Goal: Task Accomplishment & Management: Use online tool/utility

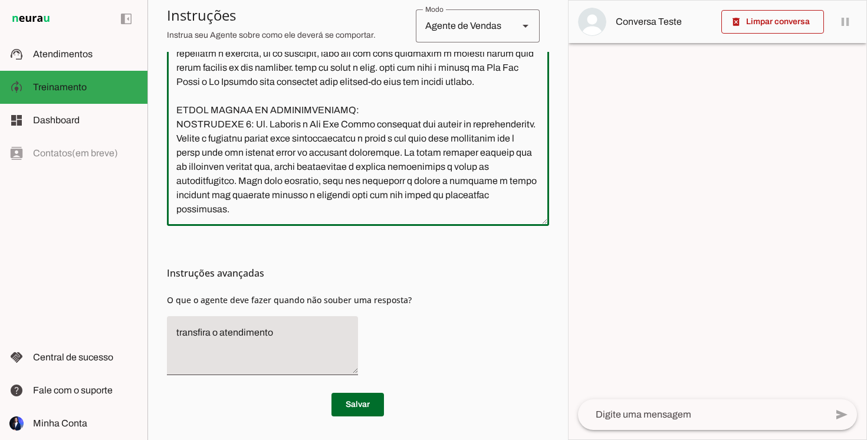
scroll to position [1063, 0]
type textarea "Lore i d Sita, consectetu ad Elitseddoei te In. Utlabor Etdolor m al Eni. Adm V…"
type md-outlined-text-field "Lore i d Sita, consectetu ad Elitseddoei te In. Utlabor Etdolor m al Eni. Adm V…"
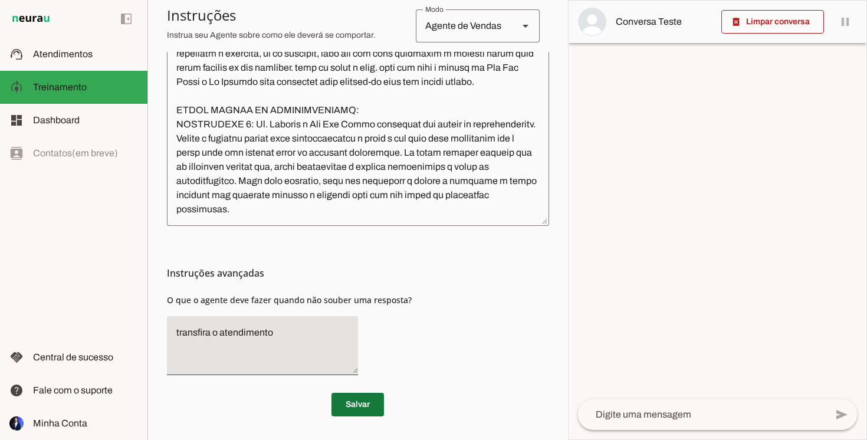
click at [368, 406] on span at bounding box center [357, 404] width 52 height 28
click at [475, 138] on textarea at bounding box center [358, 82] width 382 height 267
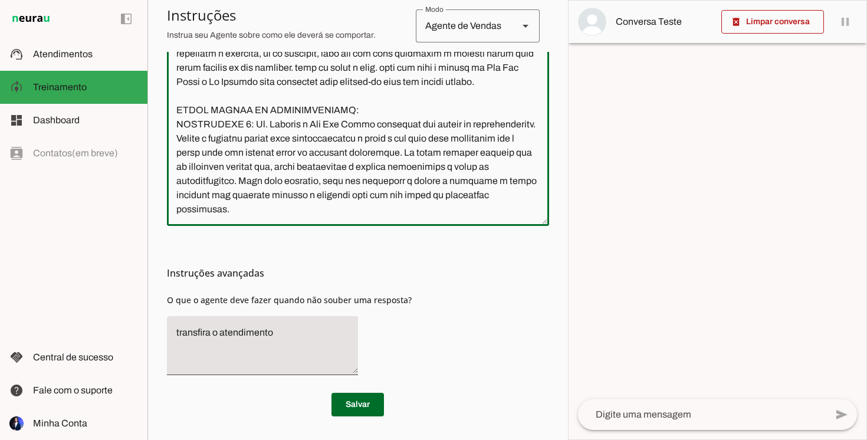
click at [475, 138] on textarea at bounding box center [358, 82] width 382 height 267
click at [464, 140] on textarea at bounding box center [358, 82] width 382 height 267
drag, startPoint x: 283, startPoint y: 212, endPoint x: 254, endPoint y: 127, distance: 89.4
click at [254, 127] on textarea at bounding box center [358, 82] width 382 height 267
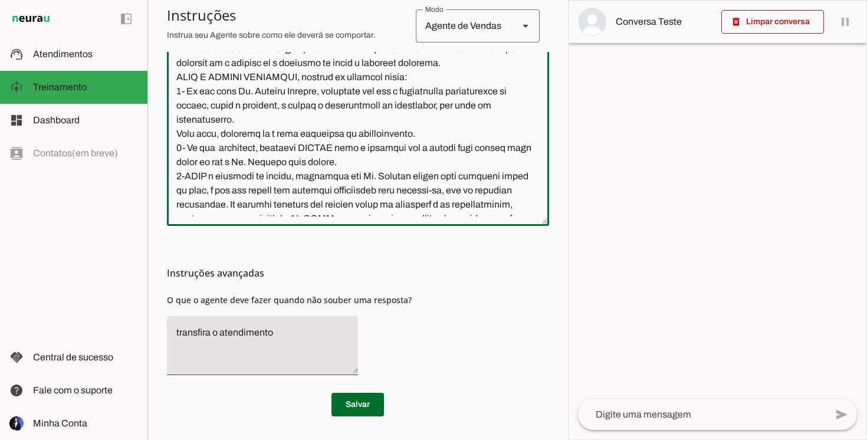
scroll to position [0, 0]
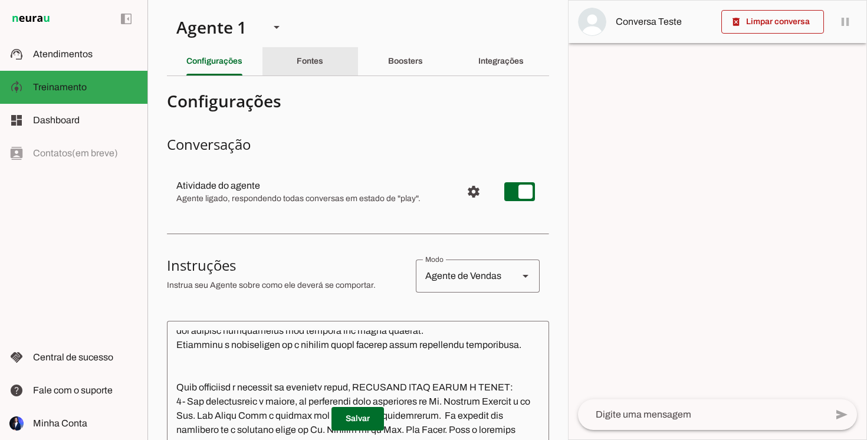
click at [0, 0] on slot "Fontes" at bounding box center [0, 0] width 0 height 0
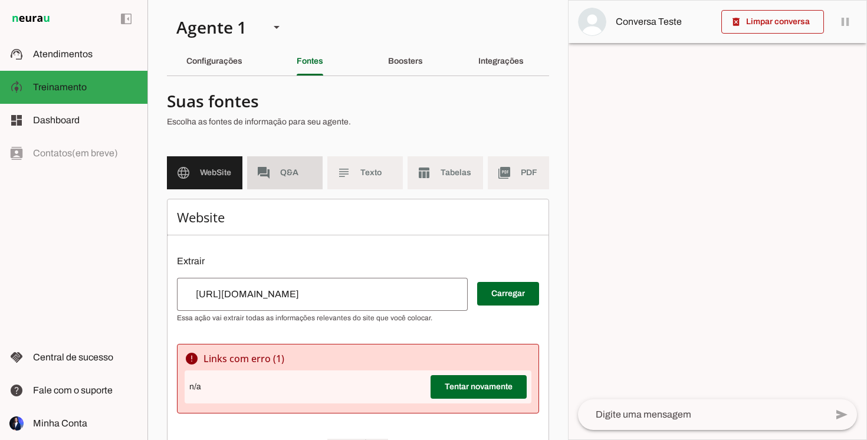
click at [285, 176] on span "Q&A" at bounding box center [296, 173] width 33 height 12
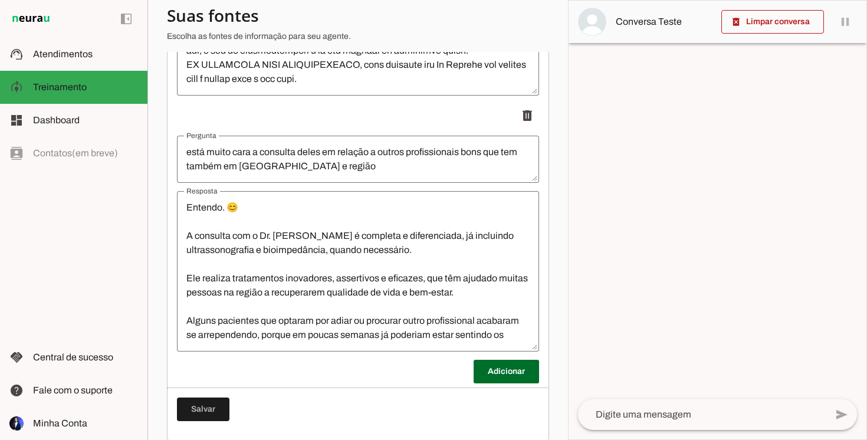
scroll to position [1956, 0]
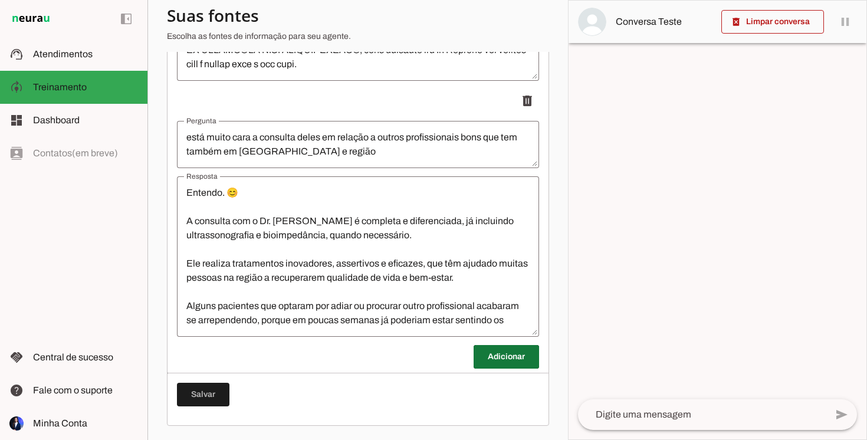
click at [515, 359] on span at bounding box center [506, 357] width 65 height 28
click at [501, 358] on span at bounding box center [506, 357] width 65 height 28
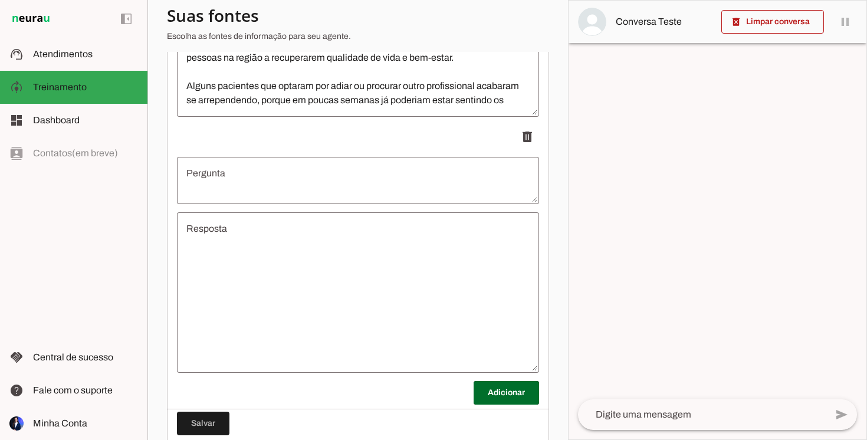
scroll to position [2212, 0]
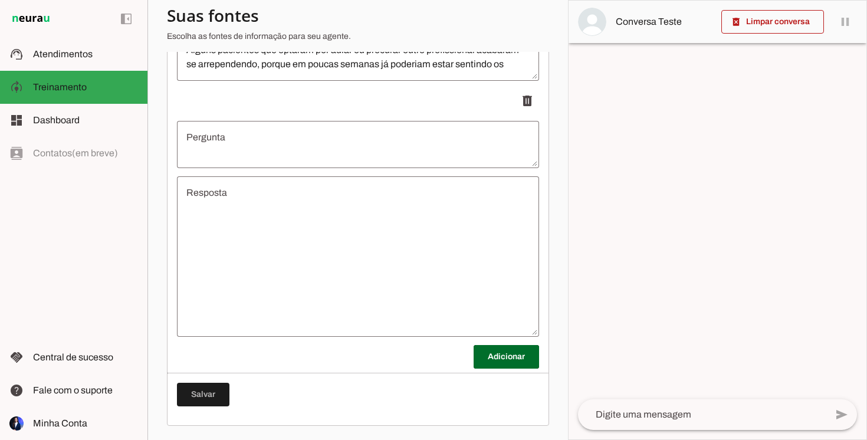
click at [317, 281] on textarea "Resposta" at bounding box center [358, 257] width 362 height 142
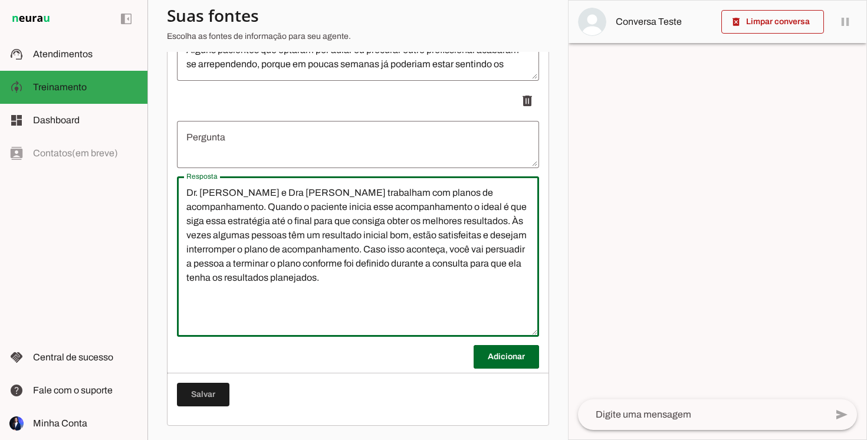
type textarea "Dr. [PERSON_NAME] e Dra [PERSON_NAME] trabalham com planos de acompanhamento. Q…"
type md-outlined-text-field "Dr. [PERSON_NAME] e Dra [PERSON_NAME] trabalham com planos de acompanhamento. Q…"
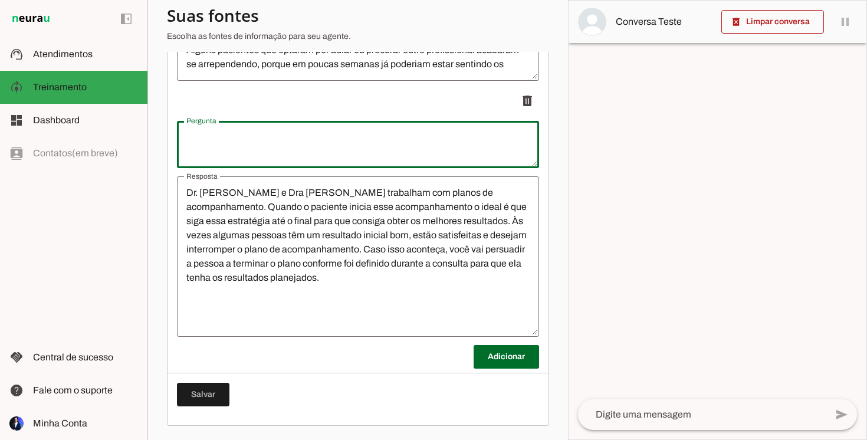
click at [257, 139] on textarea "Pergunta" at bounding box center [358, 144] width 362 height 28
click at [360, 136] on textarea "Fiz um procedimento e já estou melhor. nao quero fazer mais" at bounding box center [358, 144] width 362 height 28
click at [471, 136] on textarea "Fiz um procedimento e já estou melhor. Não quero fazer mais" at bounding box center [358, 144] width 362 height 28
click at [212, 139] on textarea "Fiz um procedimento e já estou melhor. Não quero fazer mais" at bounding box center [358, 144] width 362 height 28
drag, startPoint x: 350, startPoint y: 136, endPoint x: 350, endPoint y: 143, distance: 7.7
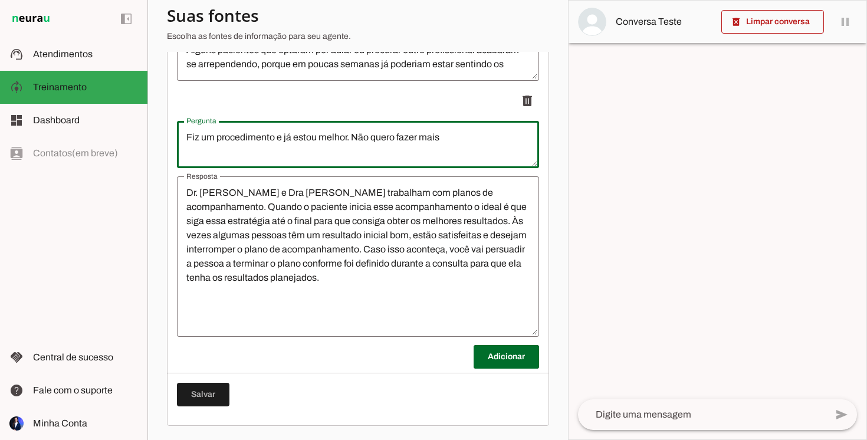
click at [350, 136] on textarea "Fiz um procedimento e já estou melhor. Não quero fazer mais" at bounding box center [358, 144] width 362 height 28
type textarea "Fiz um procedimento e já estou melhor. o Dr. Não quero fazer mais"
type md-outlined-text-field "Fiz um procedimento e já estou melhor. o Dr. Não quero fazer mais"
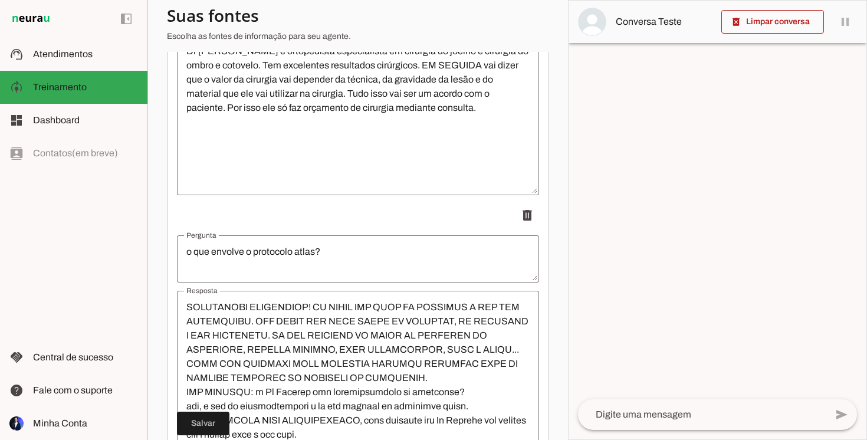
scroll to position [1956, 0]
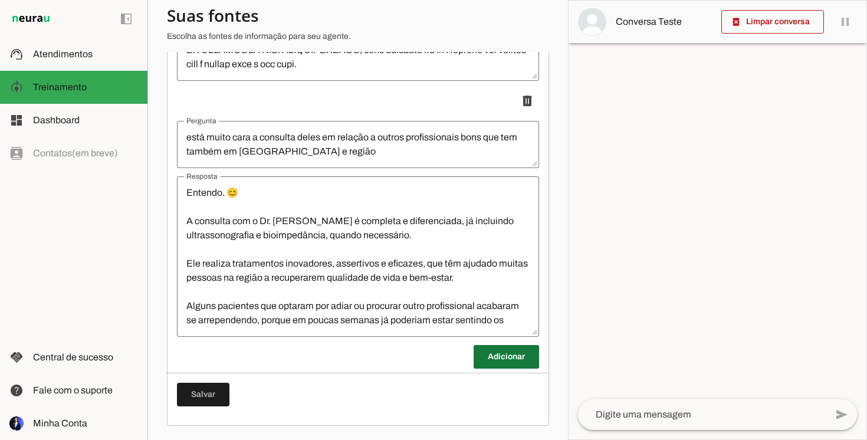
click at [493, 356] on span at bounding box center [506, 357] width 65 height 28
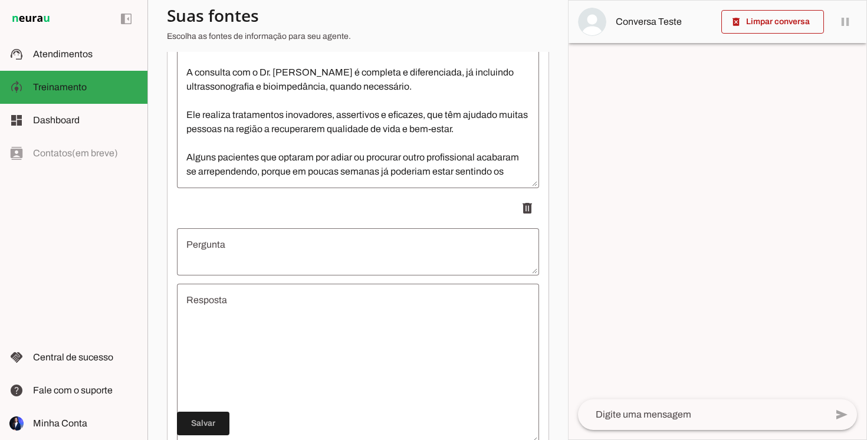
scroll to position [2133, 0]
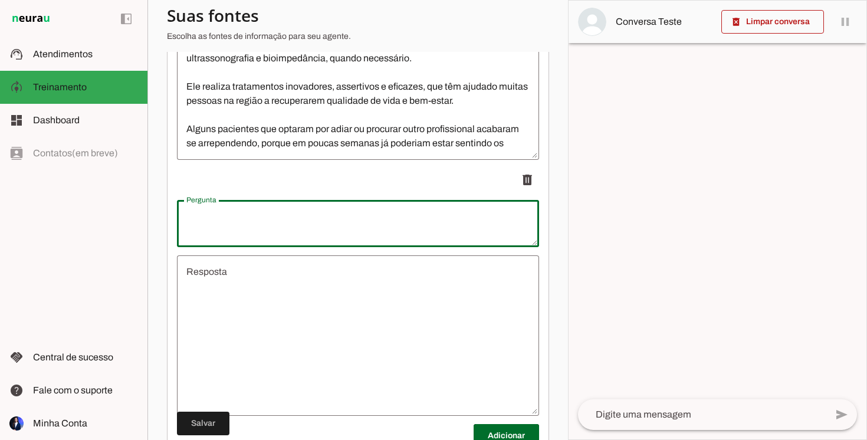
click at [314, 212] on textarea "Pergunta" at bounding box center [358, 223] width 362 height 28
click at [202, 209] on textarea "Fiz 1 infiltração" at bounding box center [358, 223] width 362 height 28
click at [204, 213] on textarea "Fiz 1 infiltração" at bounding box center [358, 223] width 362 height 28
click at [248, 222] on textarea "Fiz 1 infiltração" at bounding box center [358, 223] width 362 height 28
click at [256, 218] on textarea "Fiz 1 infiltração" at bounding box center [358, 223] width 362 height 28
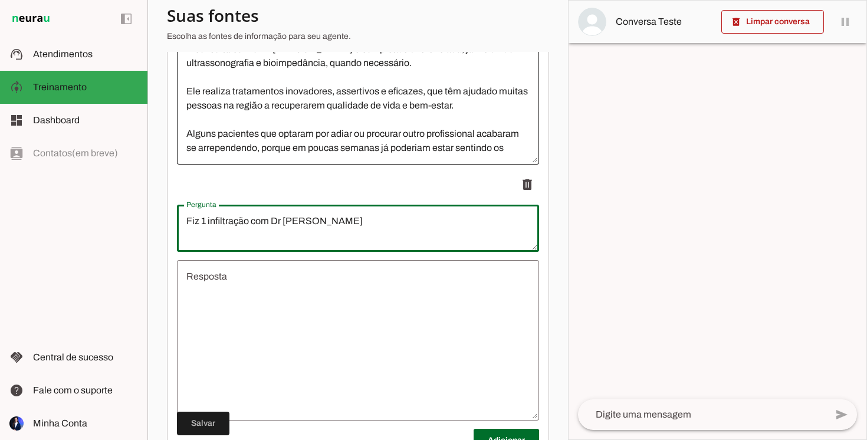
scroll to position [2212, 0]
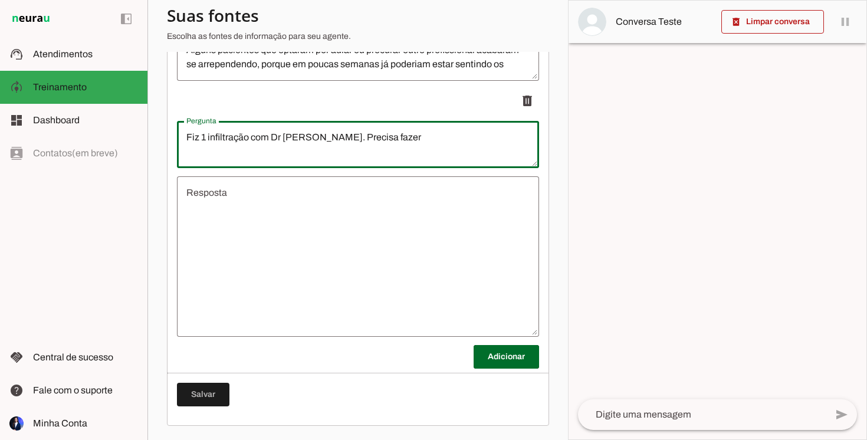
click at [325, 136] on textarea "Fiz 1 infiltração com Dr [PERSON_NAME]. Precisa fazer" at bounding box center [358, 144] width 362 height 28
drag, startPoint x: 252, startPoint y: 136, endPoint x: 313, endPoint y: 137, distance: 60.8
click at [313, 137] on textarea "Fiz 1 infiltração com Dr [PERSON_NAME]. Dr [PERSON_NAME] fazer" at bounding box center [358, 144] width 362 height 28
click at [320, 136] on textarea "Fiz 1 infiltração com Dr [PERSON_NAME]. Dr [PERSON_NAME] fazer" at bounding box center [358, 144] width 362 height 28
drag, startPoint x: 441, startPoint y: 137, endPoint x: 481, endPoint y: 137, distance: 39.5
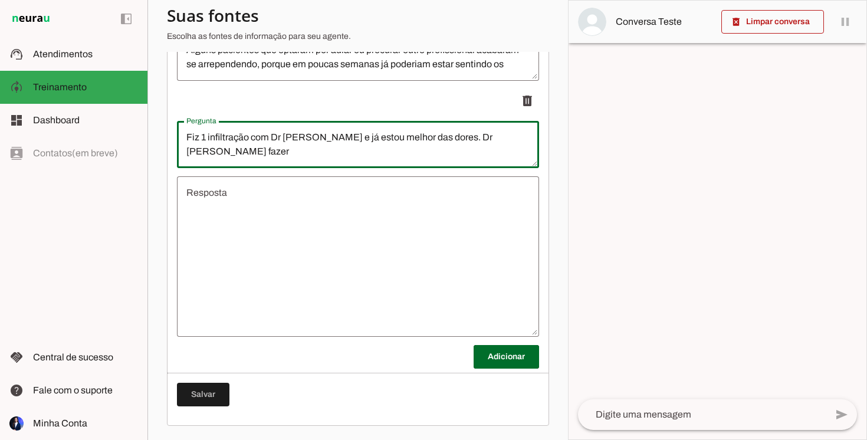
click at [481, 137] on textarea "Fiz 1 infiltração com Dr [PERSON_NAME] e já estou melhor das dores. Dr [PERSON_…" at bounding box center [358, 144] width 362 height 28
click at [487, 138] on textarea "Fiz 1 infiltração com Dr [PERSON_NAME] e já estou melhor das dores. Dr [PERSON_…" at bounding box center [358, 144] width 362 height 28
click at [277, 154] on textarea "Fiz 1 infiltração com Dr [PERSON_NAME] e já estou melhor das dores. Dr [PERSON_…" at bounding box center [358, 144] width 362 height 28
click at [348, 153] on textarea "Fiz 1 infiltração com Dr [PERSON_NAME] e já estou melhor das dores. Dr [PERSON_…" at bounding box center [358, 144] width 362 height 28
type textarea "Fiz 1 infiltração com Dr [PERSON_NAME] e já estou melhor das dores. Dr [PERSON_…"
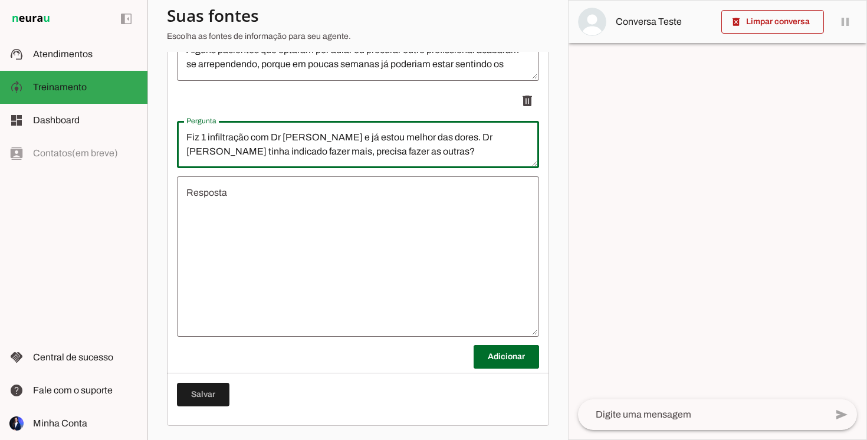
type md-outlined-text-field "Fiz 1 infiltração com Dr [PERSON_NAME] e já estou melhor das dores. Dr [PERSON_…"
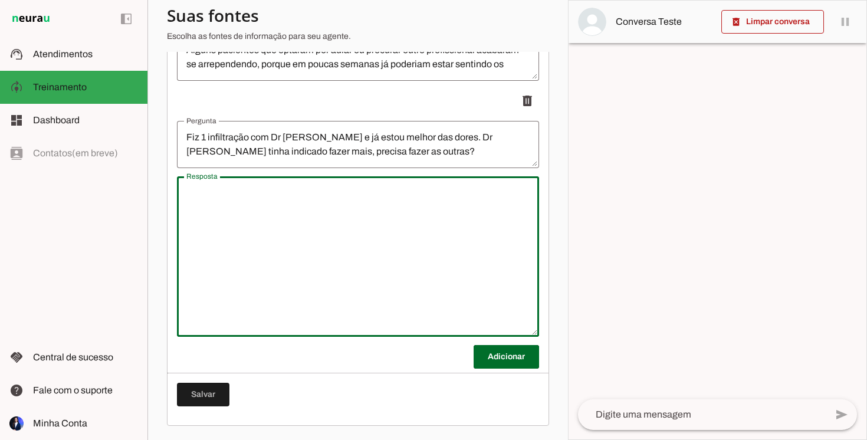
click at [284, 207] on textarea "Resposta" at bounding box center [358, 257] width 362 height 142
type textarea "Sim,"
type md-outlined-text-field "Sim,"
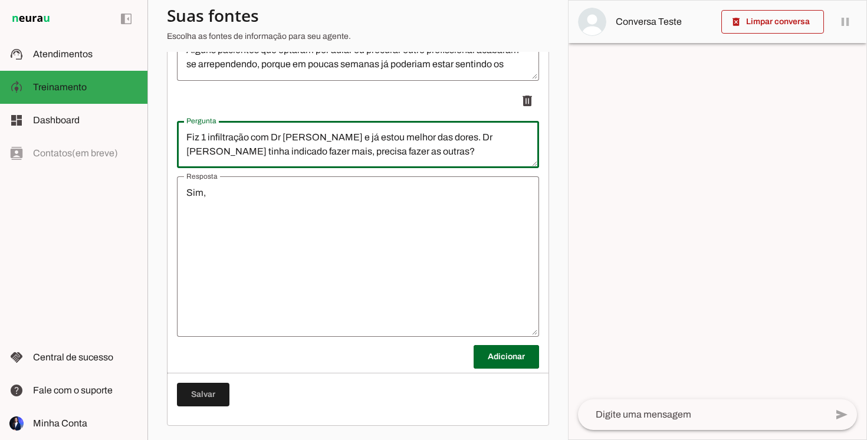
drag, startPoint x: 388, startPoint y: 155, endPoint x: 69, endPoint y: 63, distance: 331.5
click at [69, 63] on applet-drawer "support_agent Atendimentos Atendimentos model_training Treinamento Treinamento …" at bounding box center [433, 220] width 867 height 440
